Goal: Information Seeking & Learning: Learn about a topic

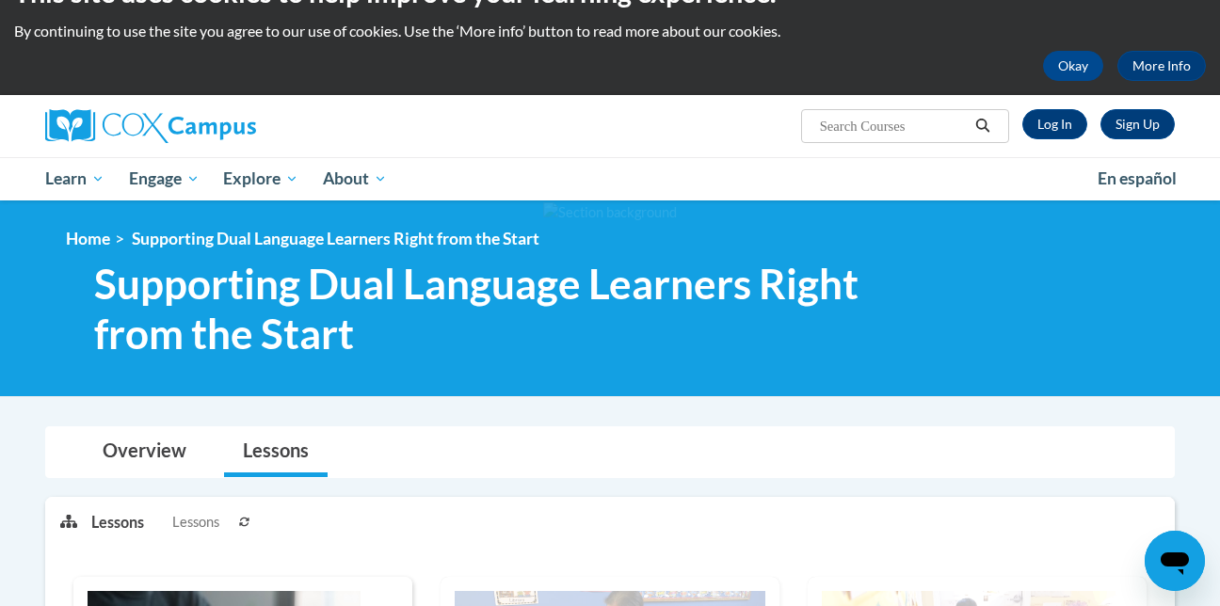
scroll to position [30, 0]
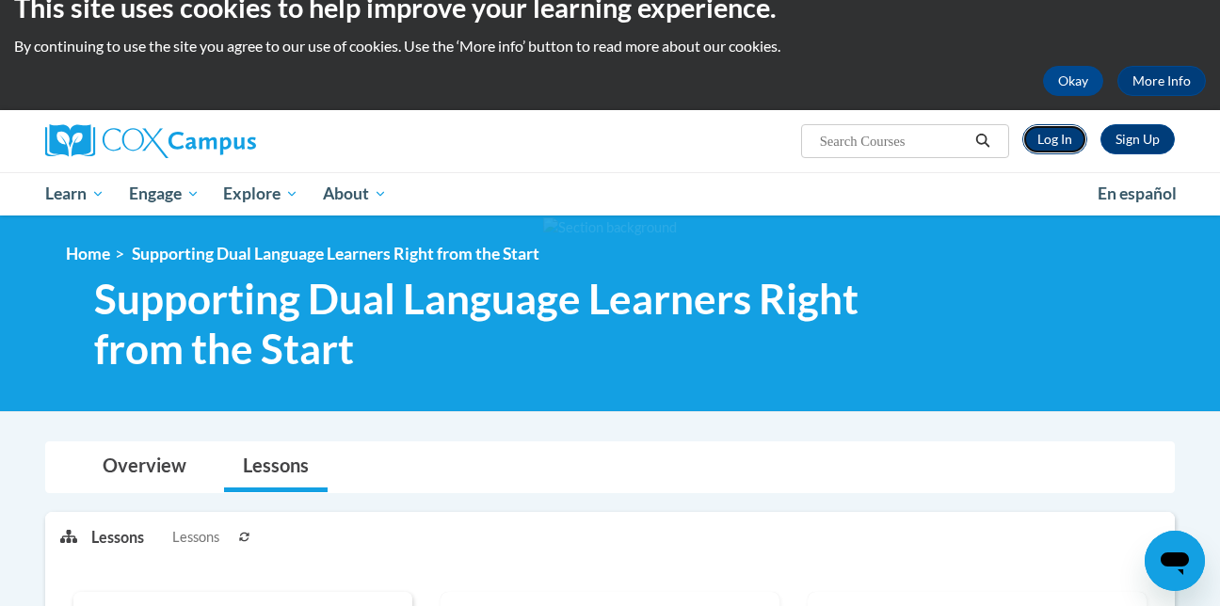
click at [1059, 146] on link "Log In" at bounding box center [1055, 139] width 65 height 30
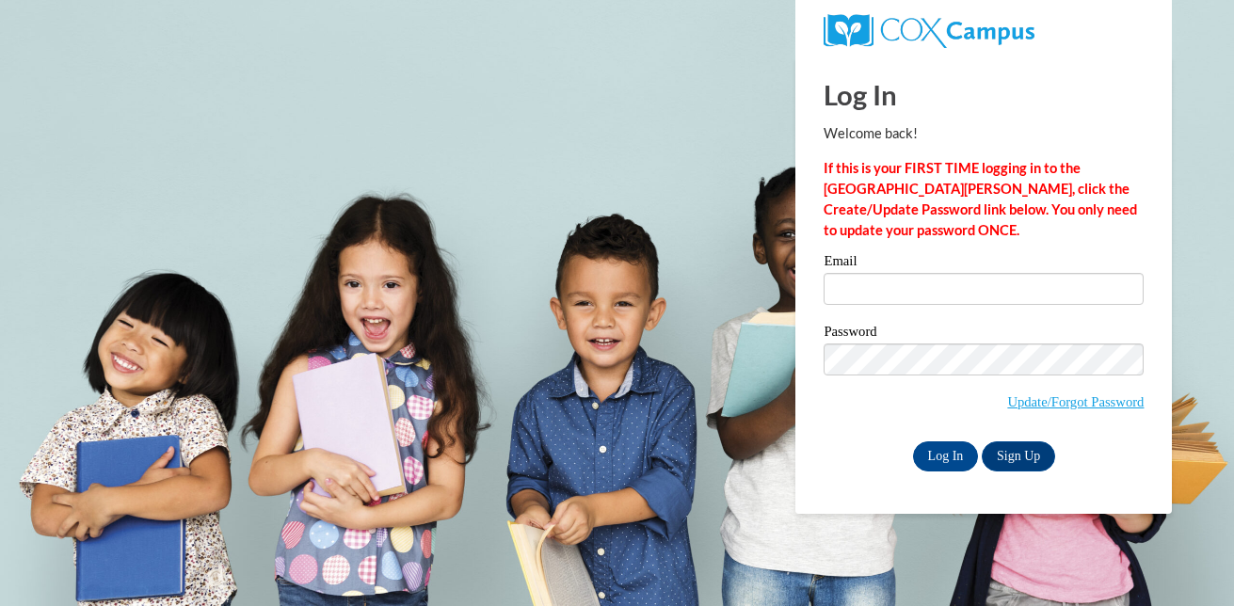
click at [898, 259] on label "Email" at bounding box center [984, 263] width 320 height 19
click at [898, 273] on input "Email" at bounding box center [984, 289] width 320 height 32
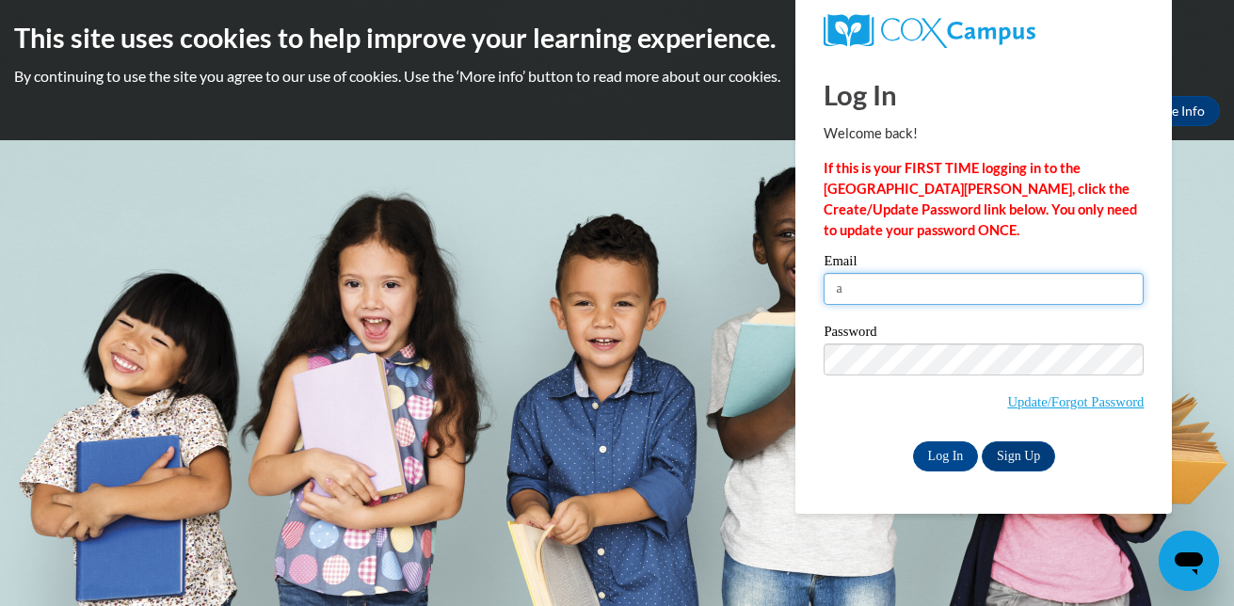
type input "audrey.ehler14@gmail.com"
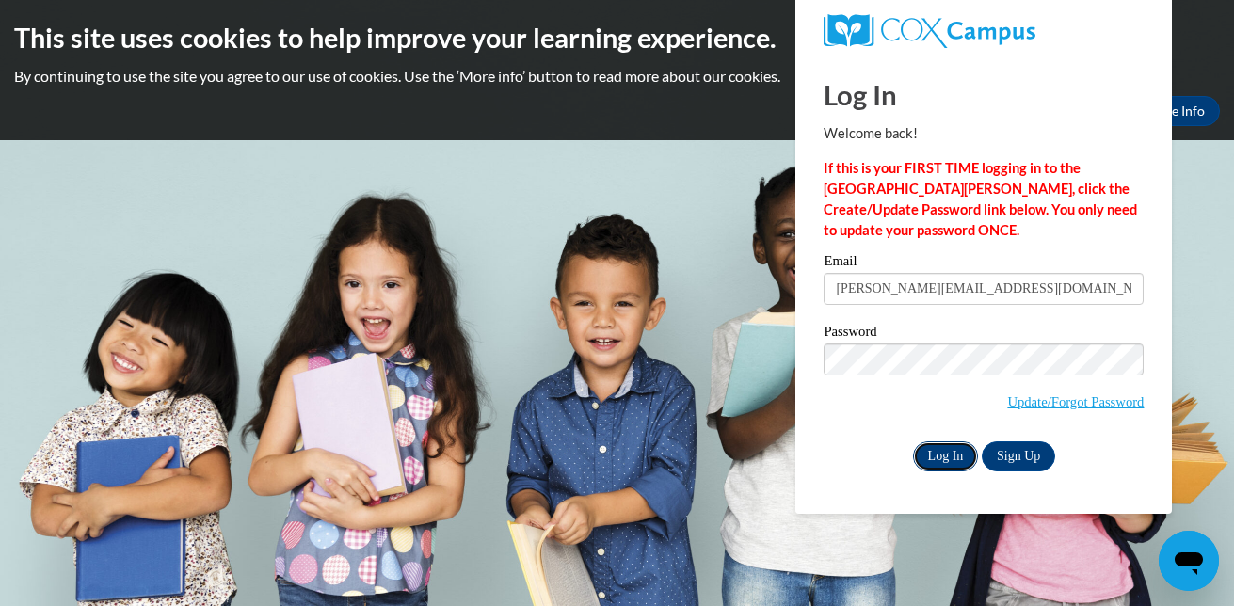
click at [943, 455] on input "Log In" at bounding box center [946, 457] width 66 height 30
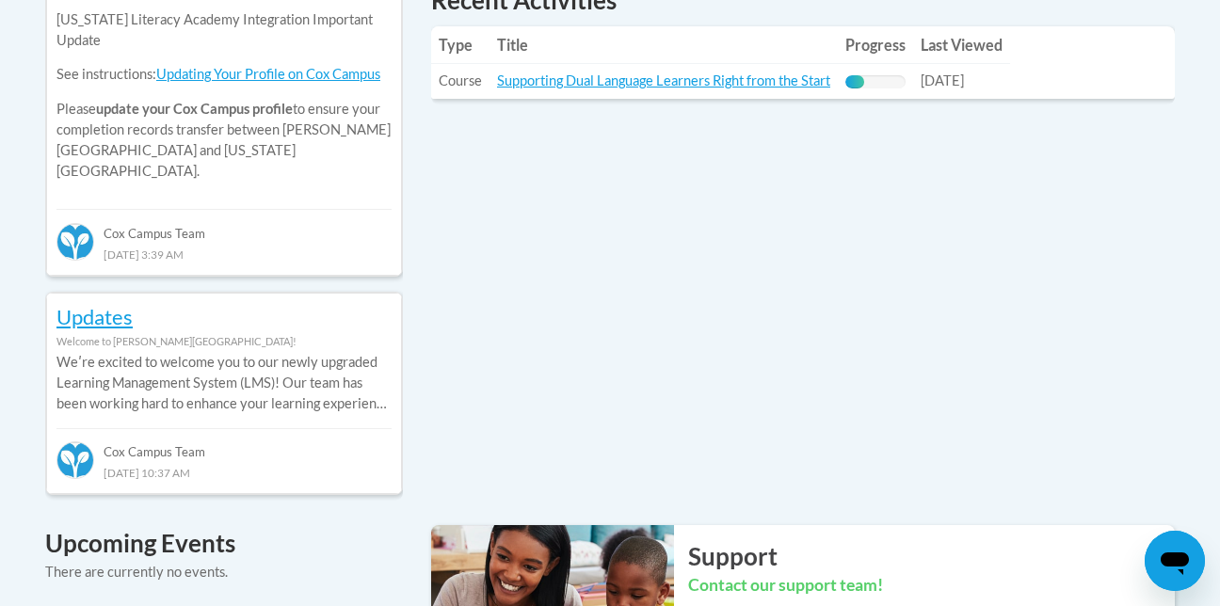
scroll to position [943, 0]
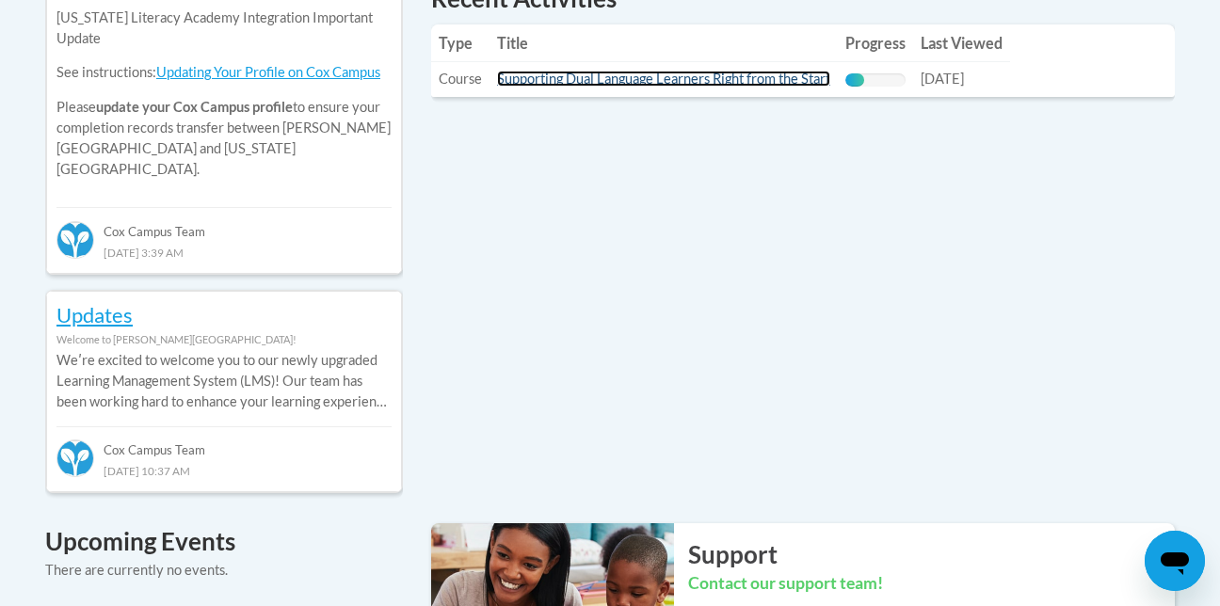
click at [545, 89] on td "Title: Supporting Dual Language Learners Right from the Start" at bounding box center [664, 79] width 348 height 35
click at [547, 97] on td "Title: Supporting Dual Language Learners Right from the Start" at bounding box center [664, 79] width 348 height 35
click at [551, 81] on link "Supporting Dual Language Learners Right from the Start" at bounding box center [663, 79] width 333 height 16
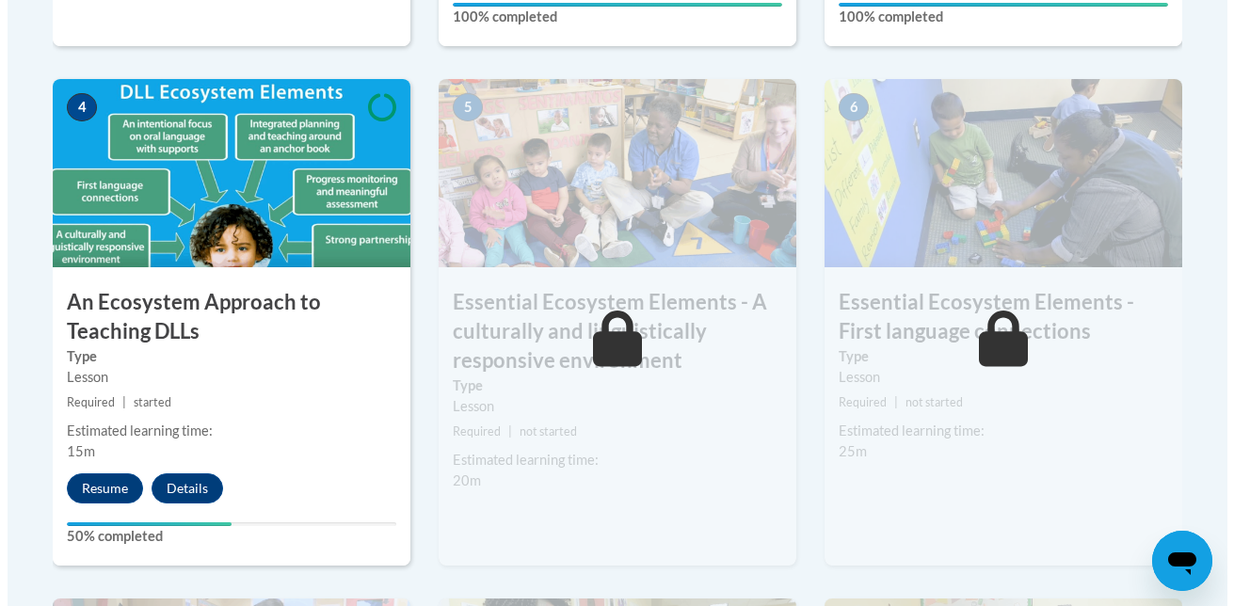
scroll to position [1167, 0]
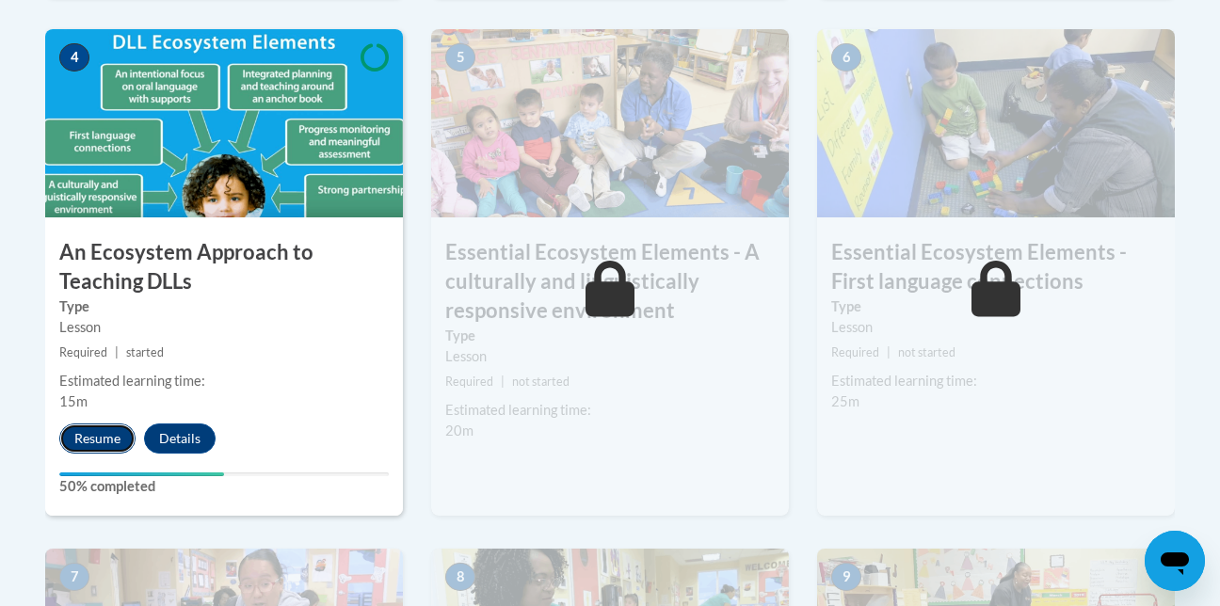
click at [114, 443] on button "Resume" at bounding box center [97, 439] width 76 height 30
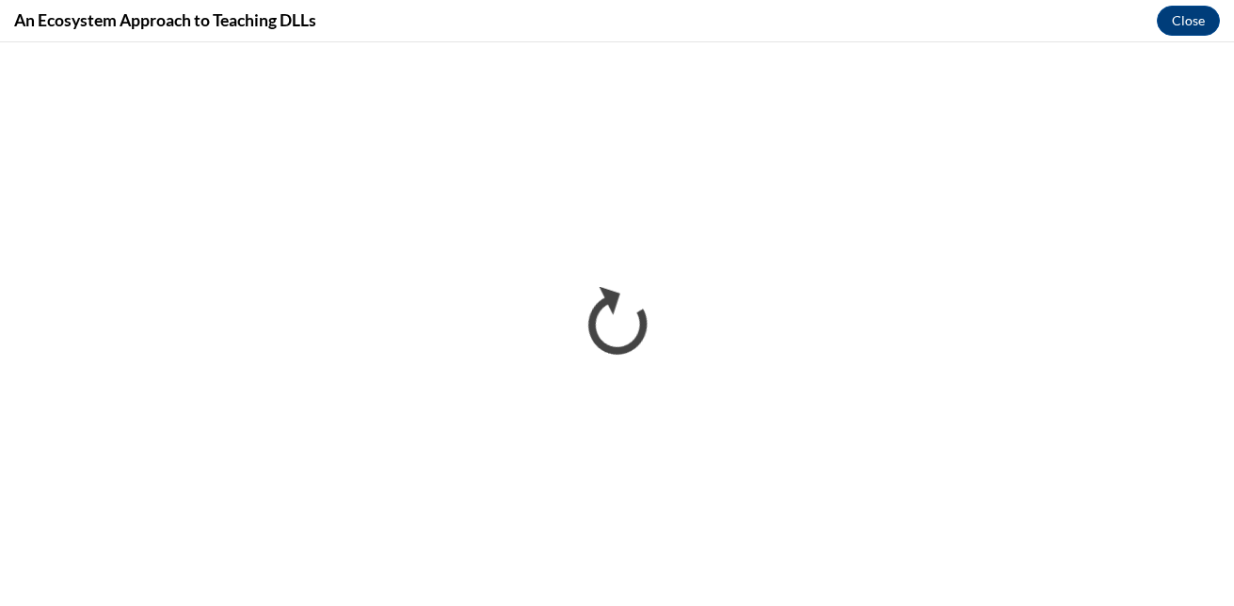
scroll to position [0, 0]
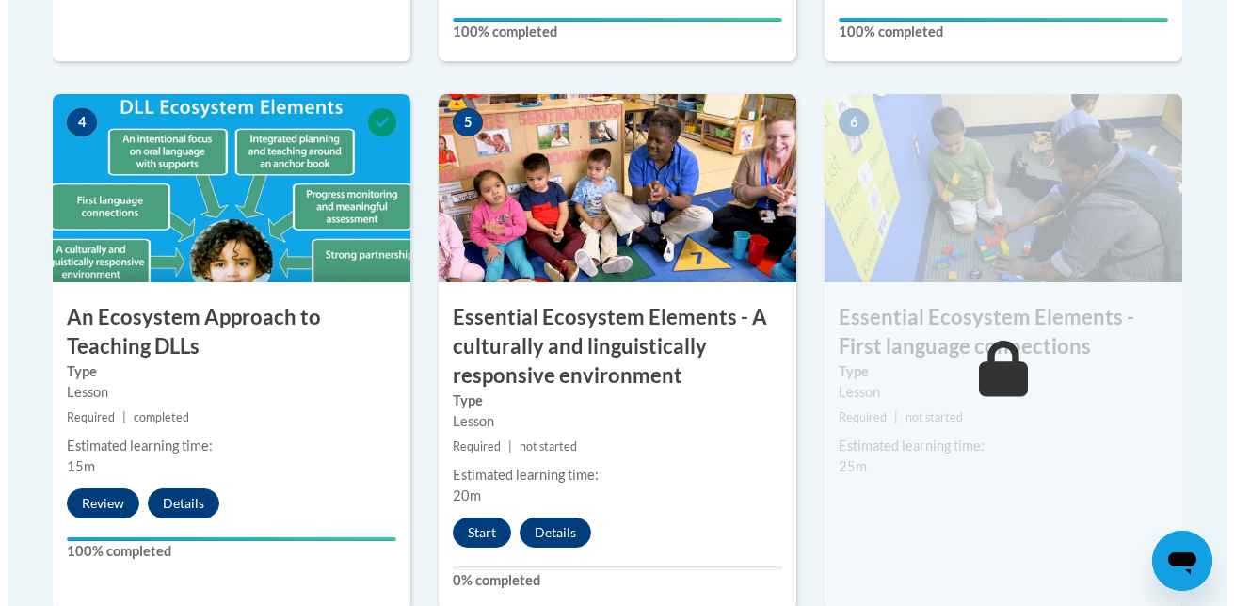
scroll to position [1177, 0]
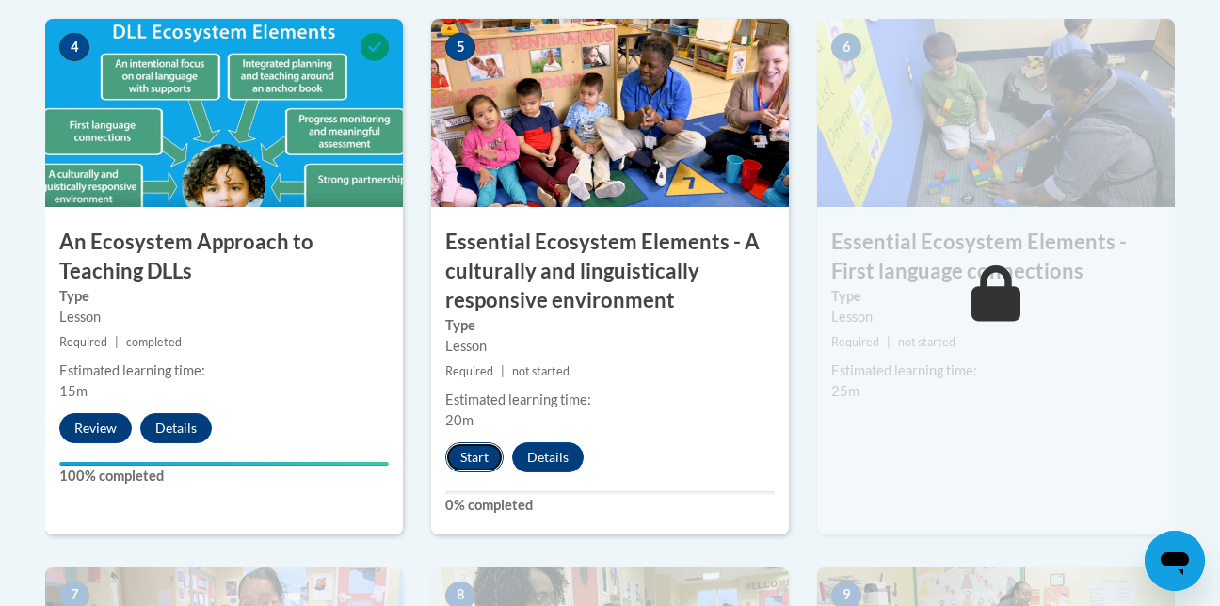
click at [478, 460] on button "Start" at bounding box center [474, 458] width 58 height 30
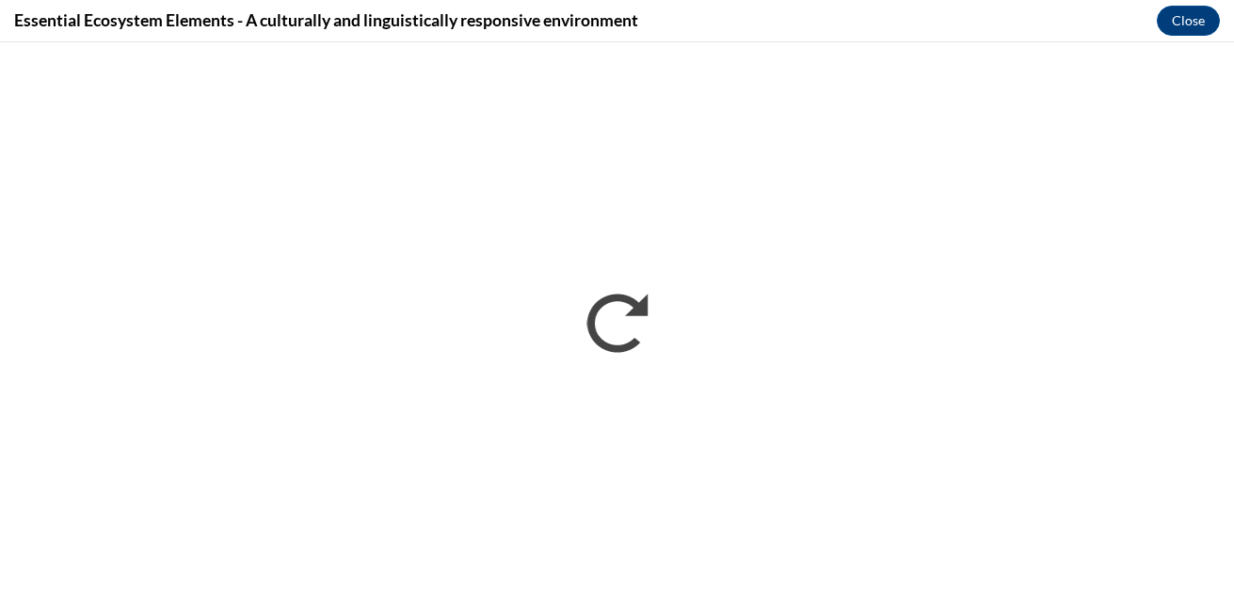
scroll to position [0, 0]
